Goal: Task Accomplishment & Management: Use online tool/utility

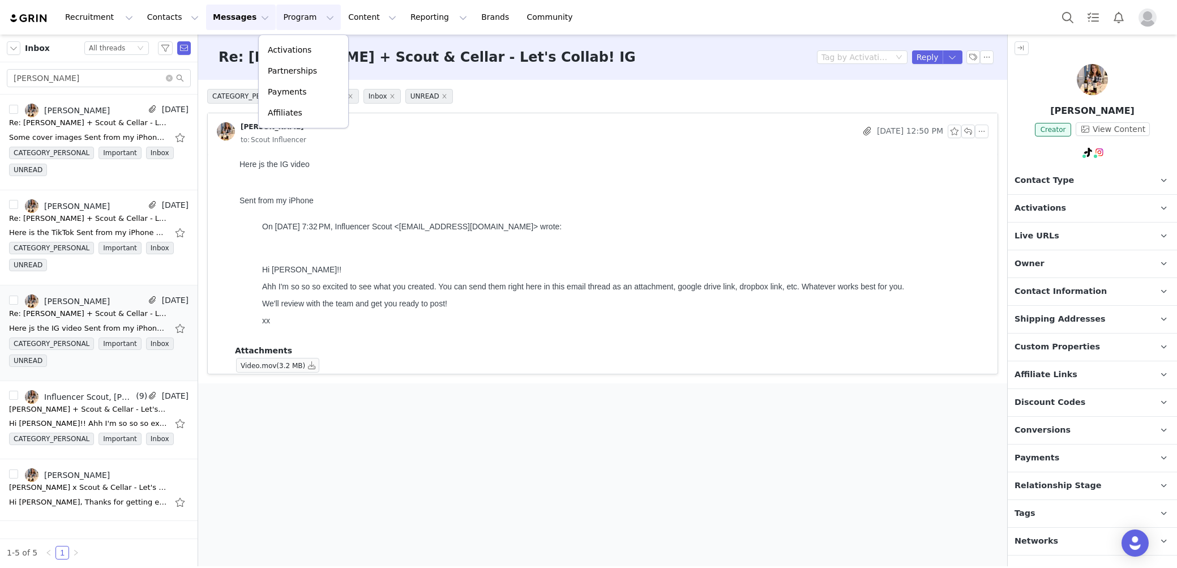
click at [298, 57] on link "Activations" at bounding box center [303, 50] width 89 height 21
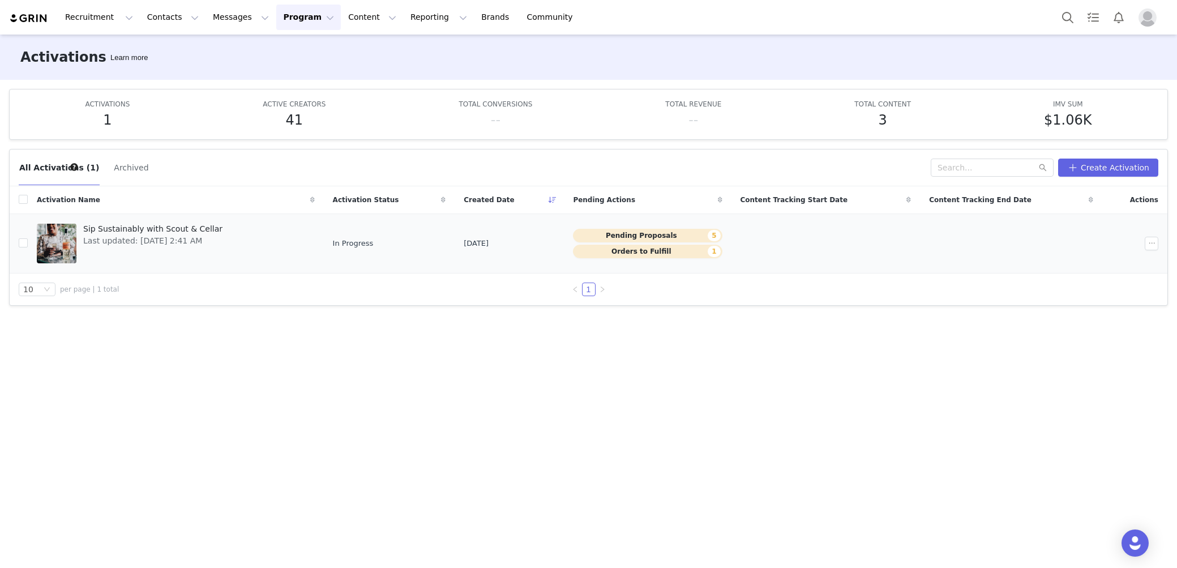
click at [214, 232] on span "Sip Sustainably with Scout & Cellar" at bounding box center [152, 229] width 139 height 12
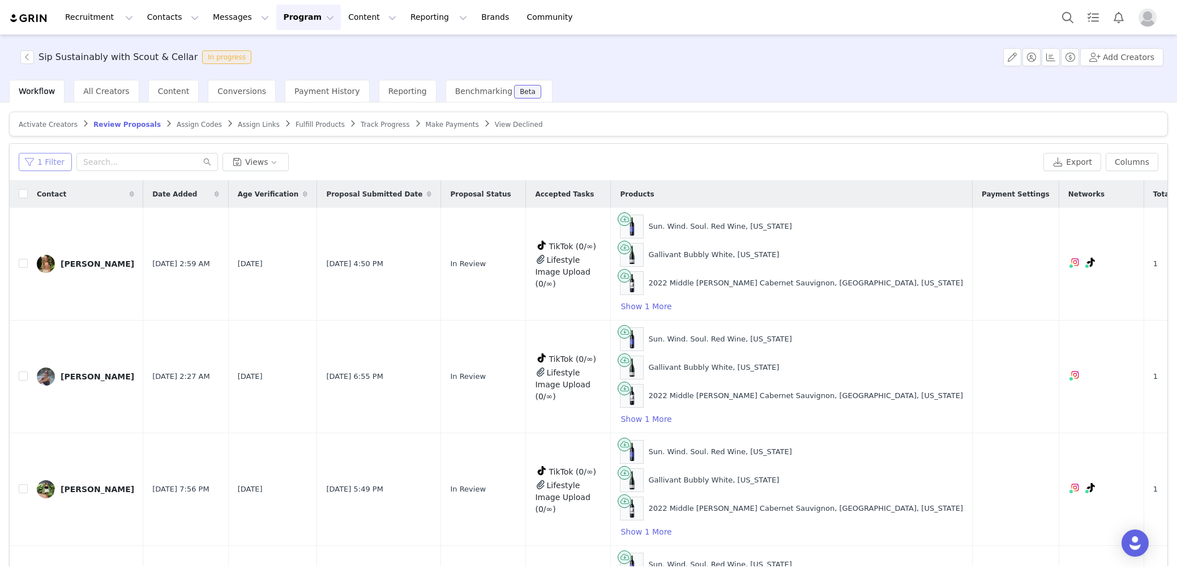
click at [43, 162] on button "1 Filter" at bounding box center [45, 162] width 53 height 18
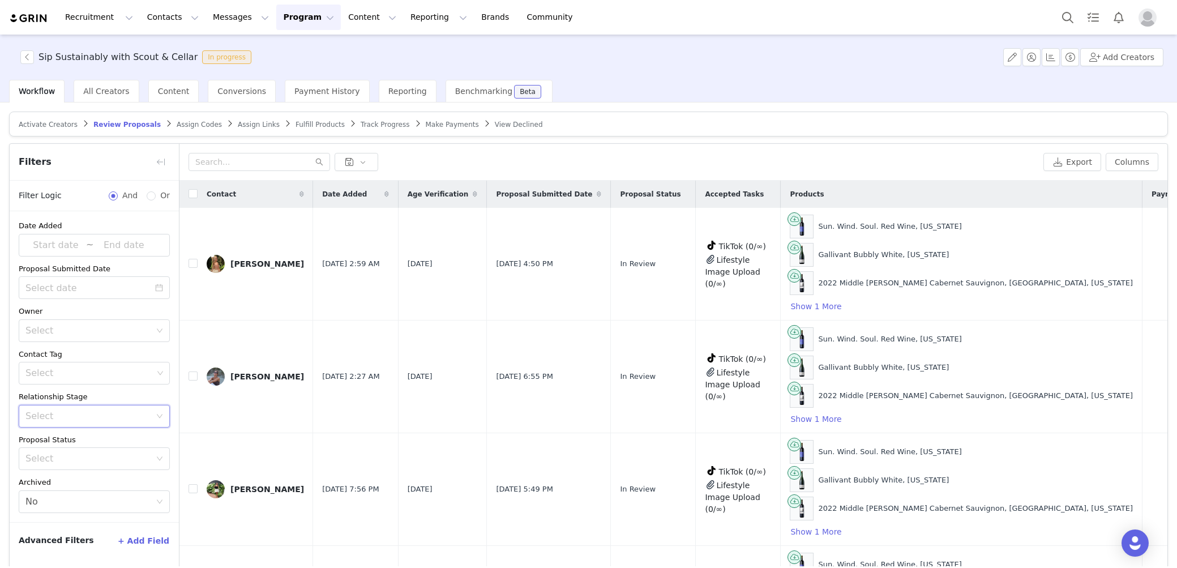
click at [133, 421] on div "Select" at bounding box center [90, 416] width 130 height 22
click at [173, 512] on div "Date Added ~ Proposal Submitted Date Owner Select Contact Tag Select Relationsh…" at bounding box center [94, 366] width 169 height 311
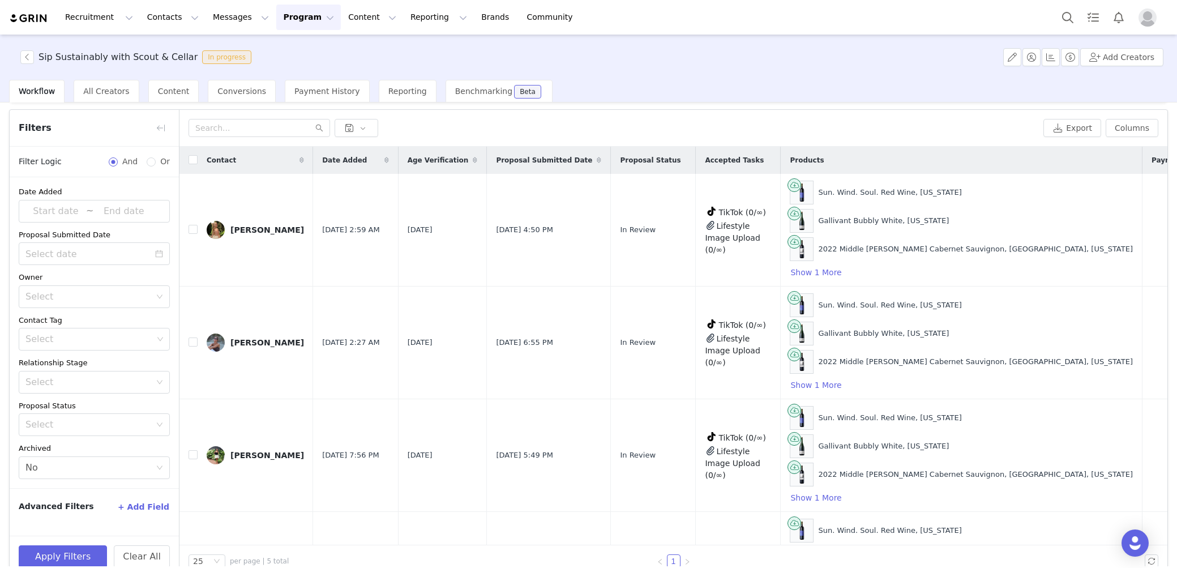
scroll to position [53, 0]
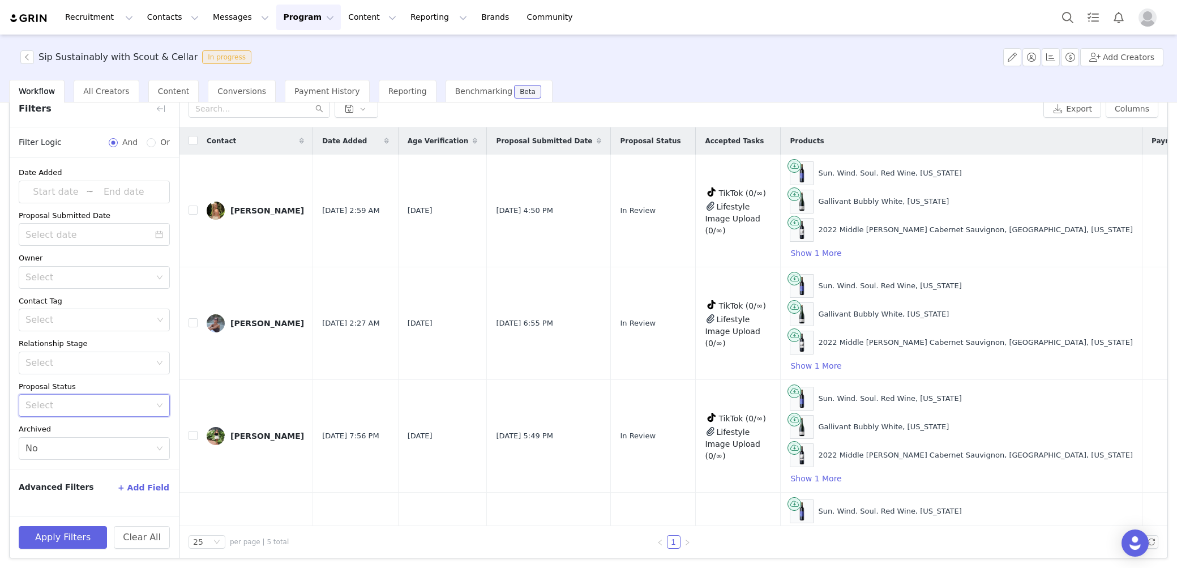
click at [100, 394] on div "Select" at bounding box center [90, 405] width 130 height 22
click at [250, 499] on td "[PERSON_NAME]" at bounding box center [255, 548] width 115 height 113
click at [136, 480] on button "+ Add Field" at bounding box center [143, 487] width 53 height 18
click at [109, 496] on div "Custom Field Delete" at bounding box center [94, 505] width 151 height 18
click at [228, 485] on td "[PERSON_NAME]" at bounding box center [255, 436] width 115 height 113
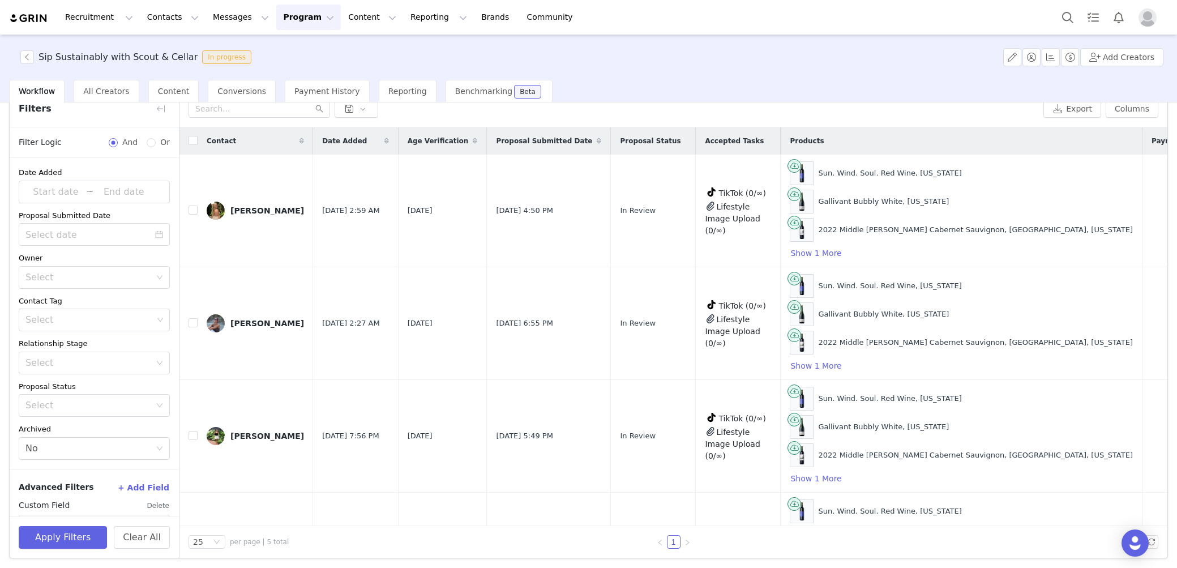
click at [169, 503] on button "Delete" at bounding box center [158, 505] width 23 height 18
click at [156, 478] on button "+ Add Field" at bounding box center [143, 487] width 53 height 18
click at [118, 507] on div "Custom Field Delete" at bounding box center [94, 505] width 151 height 18
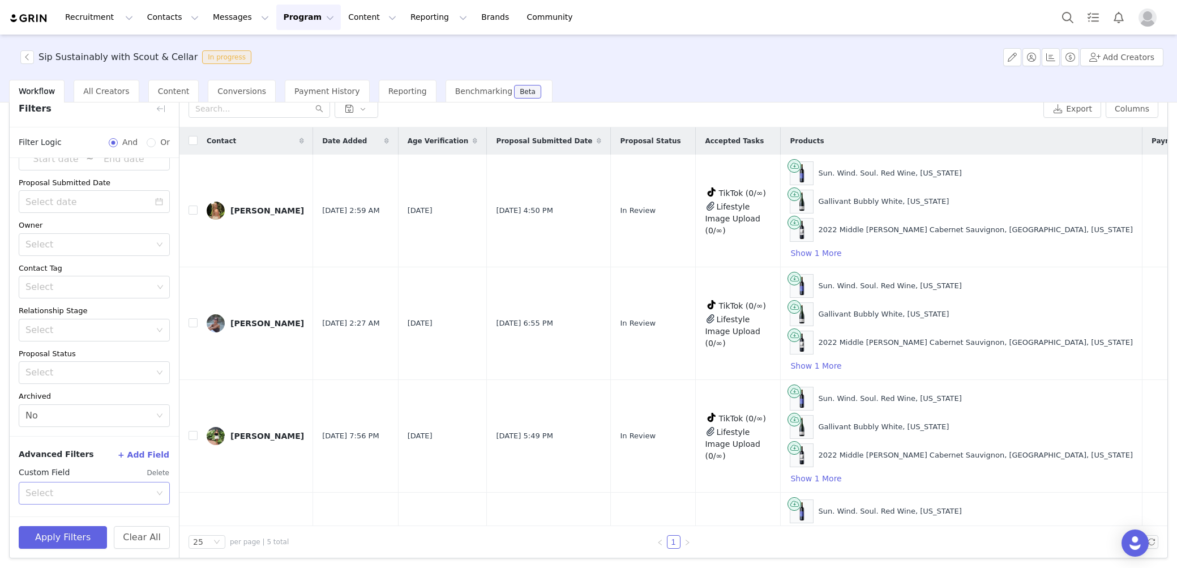
click at [121, 496] on div "Select" at bounding box center [87, 492] width 125 height 11
type input "f"
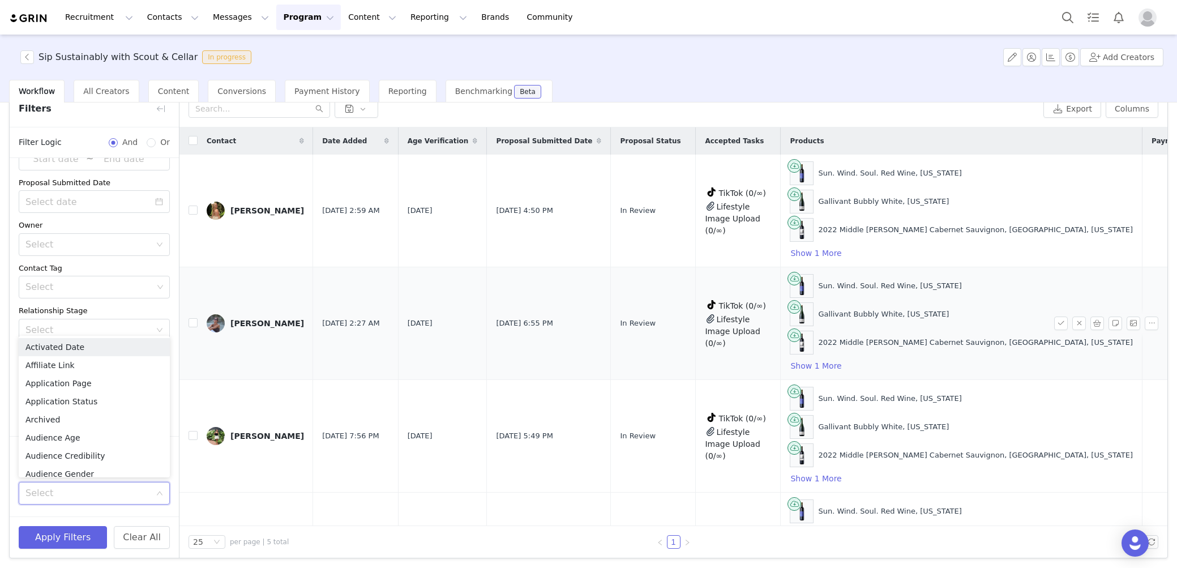
scroll to position [5, 0]
click at [550, 61] on div "Sip Sustainably with Scout & Cellar In progress Add Creators" at bounding box center [588, 57] width 1177 height 45
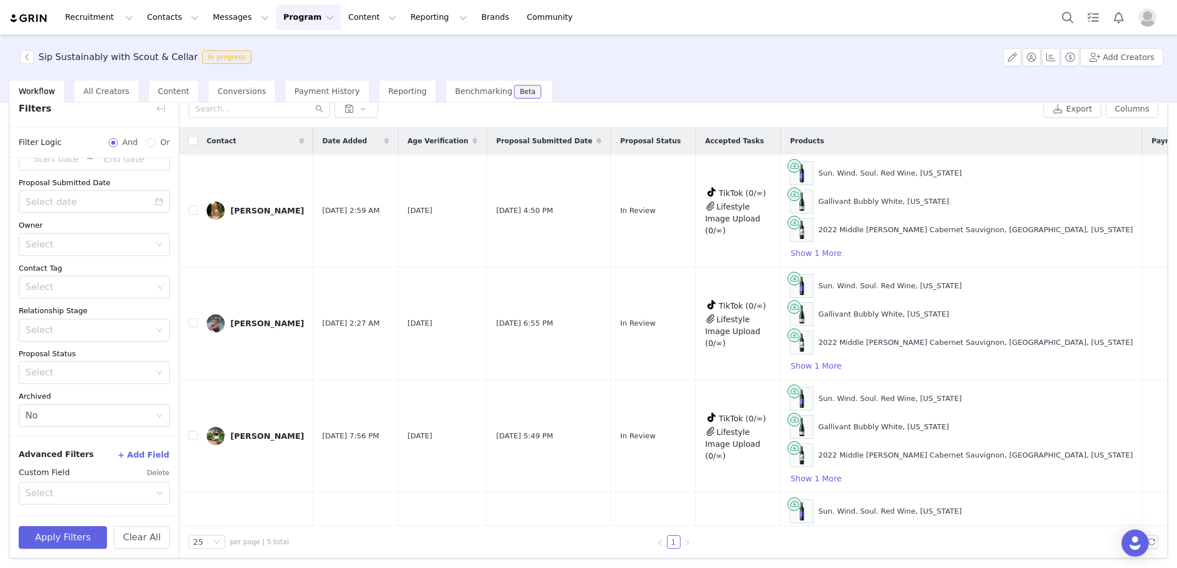
scroll to position [2, 0]
click at [282, 5] on span "Program Program Activations Partnerships Payments Affiliates" at bounding box center [308, 17] width 65 height 25
click at [282, 8] on button "Program Program" at bounding box center [308, 17] width 65 height 25
click at [278, 49] on p "Activations" at bounding box center [290, 50] width 44 height 12
